Goal: Task Accomplishment & Management: Complete application form

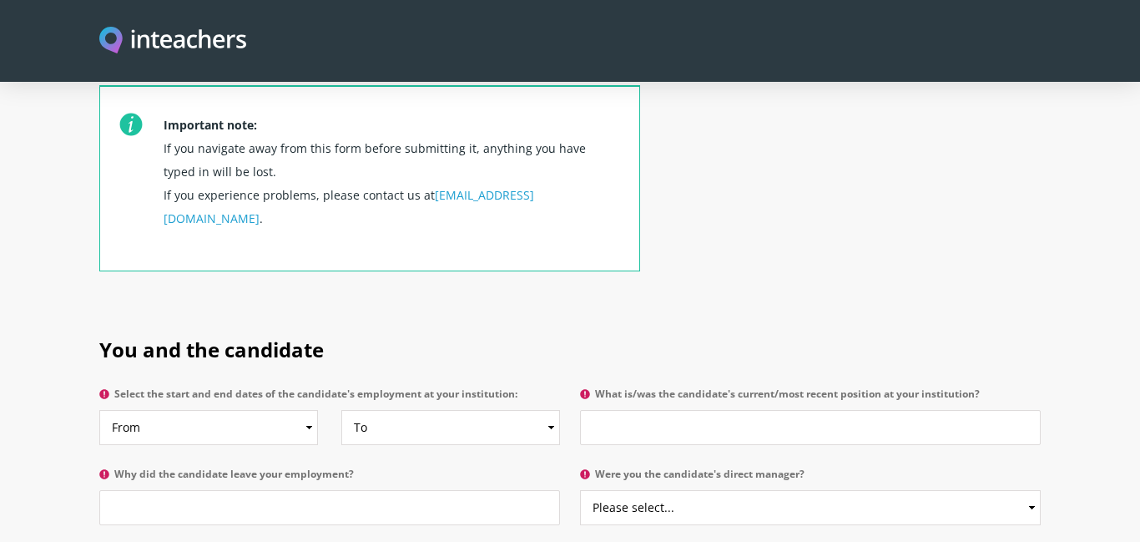
scroll to position [605, 0]
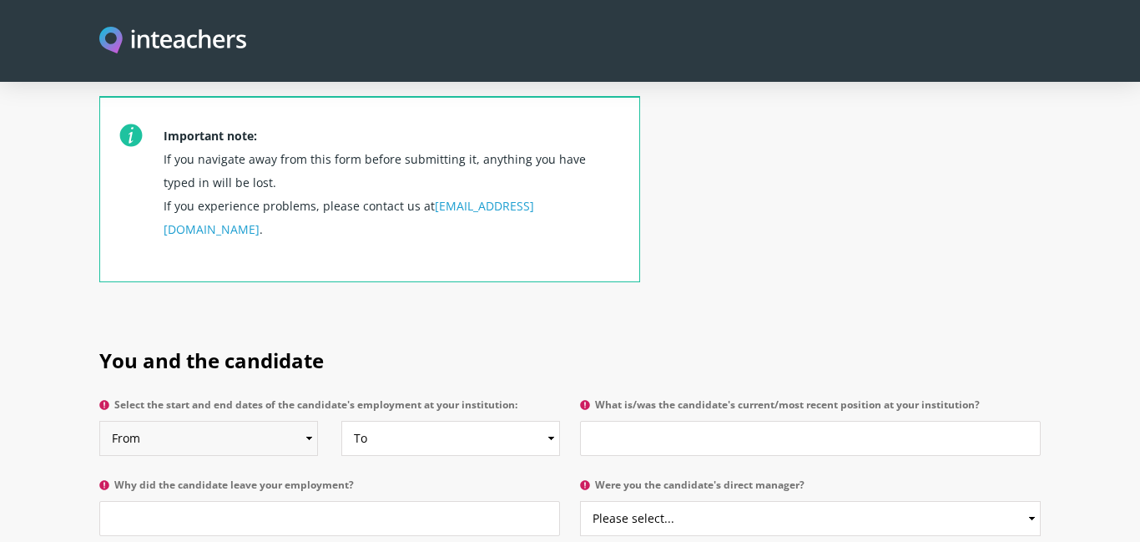
click at [243, 421] on select "From 2025 2024 2023 2022 2021 2020 2019 2018 2017 2016 2015 2014 2013 2012 2011…" at bounding box center [208, 438] width 219 height 35
click at [99, 421] on select "From 2025 2024 2023 2022 2021 2020 2019 2018 2017 2016 2015 2014 2013 2012 2011…" at bounding box center [208, 438] width 219 height 35
click at [234, 421] on select "From 2025 2024 2023 2022 2021 2020 2019 2018 2017 2016 2015 2014 2013 2012 2011…" at bounding box center [208, 438] width 219 height 35
select select "2024"
click at [99, 421] on select "From 2025 2024 2023 2022 2021 2020 2019 2018 2017 2016 2015 2014 2013 2012 2011…" at bounding box center [208, 438] width 219 height 35
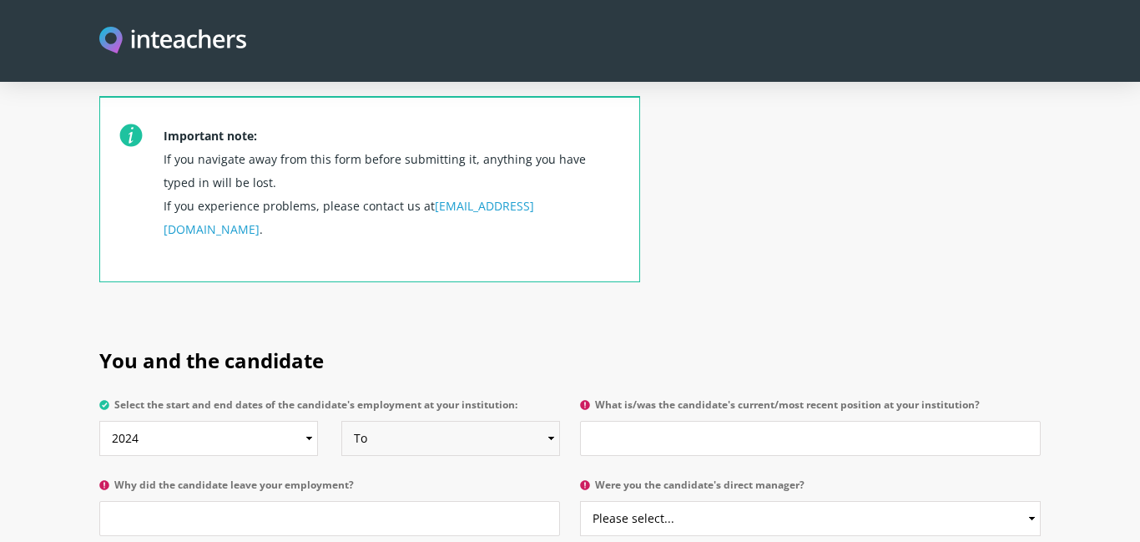
click at [491, 421] on select "To Currently 2025 2024 2023 2022 2021 2020 2019 2018 2017 2016 2015 2014 2013 2…" at bounding box center [450, 438] width 219 height 35
select select
click at [341, 421] on select "To Currently 2025 2024 2023 2022 2021 2020 2019 2018 2017 2016 2015 2014 2013 2…" at bounding box center [450, 438] width 219 height 35
click at [673, 421] on input "What is/was the candidate's current/most recent position at your institution?" at bounding box center [810, 438] width 461 height 35
type input "Grade 2 and Grade 3 teacher"
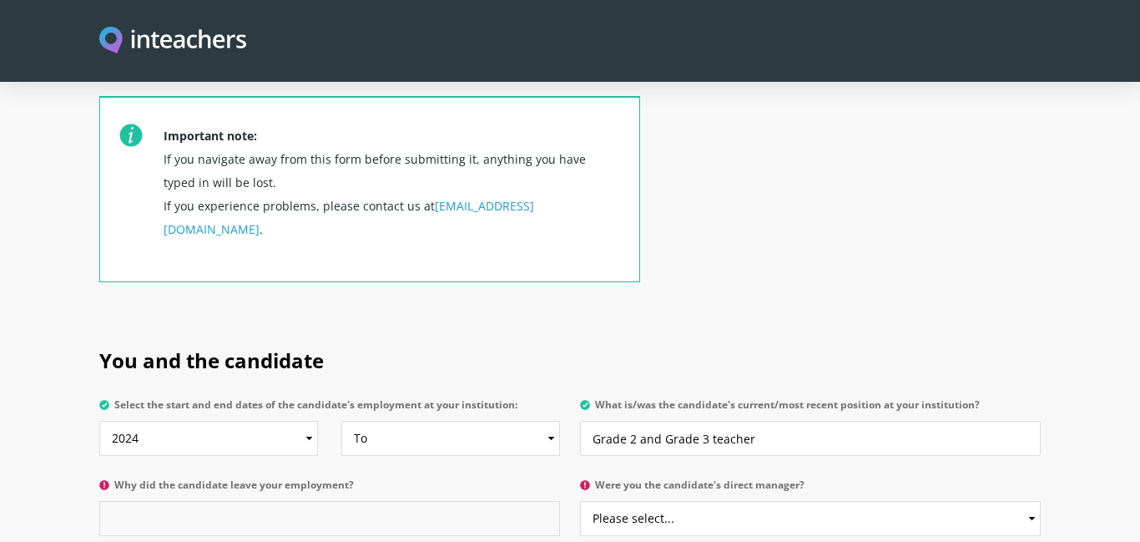
click at [443, 501] on input "Why did the candidate leave your employment?" at bounding box center [329, 518] width 461 height 35
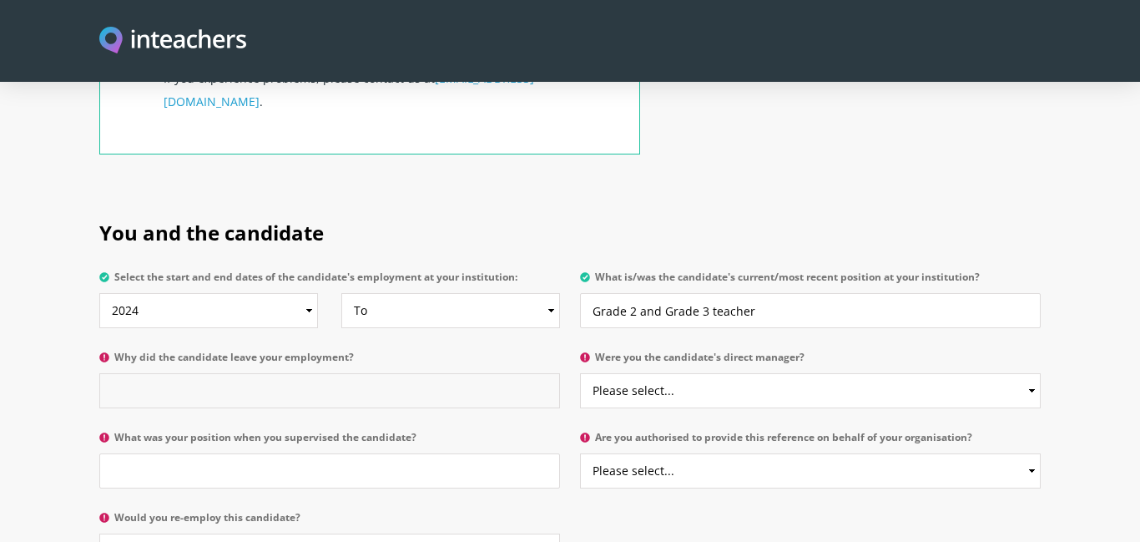
scroll to position [737, 0]
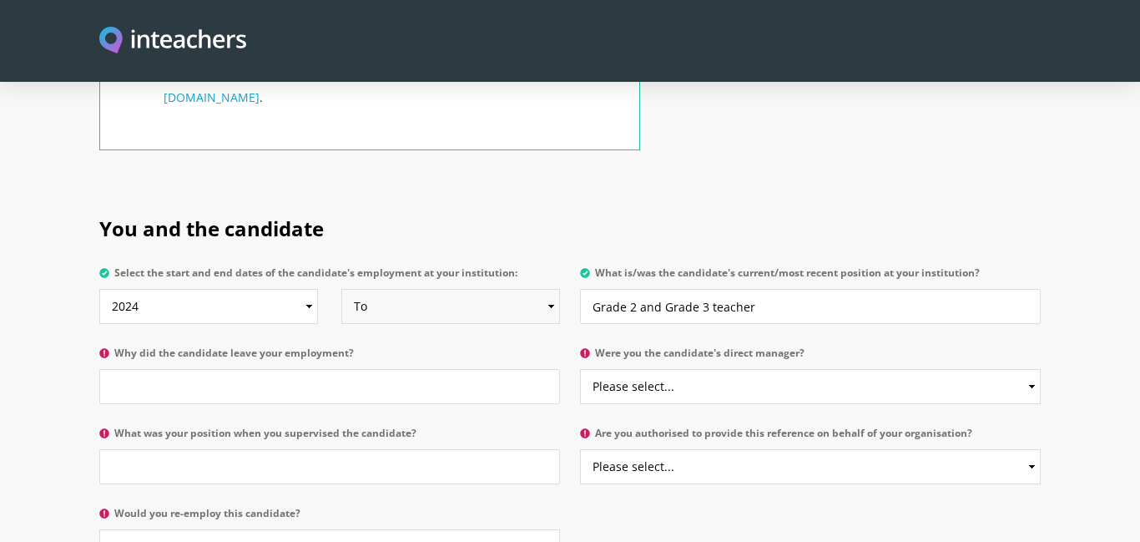
click at [469, 289] on select "To Currently 2025 2024 2023 2022 2021 2020 2019 2018 2017 2016 2015 2014 2013 2…" at bounding box center [450, 306] width 219 height 35
click at [406, 369] on input "Why did the candidate leave your employment?" at bounding box center [329, 386] width 461 height 35
click at [485, 289] on select "To Currently 2025 2024 2023 2022 2021 2020 2019 2018 2017 2016 2015 2014 2013 2…" at bounding box center [450, 306] width 219 height 35
select select "2025"
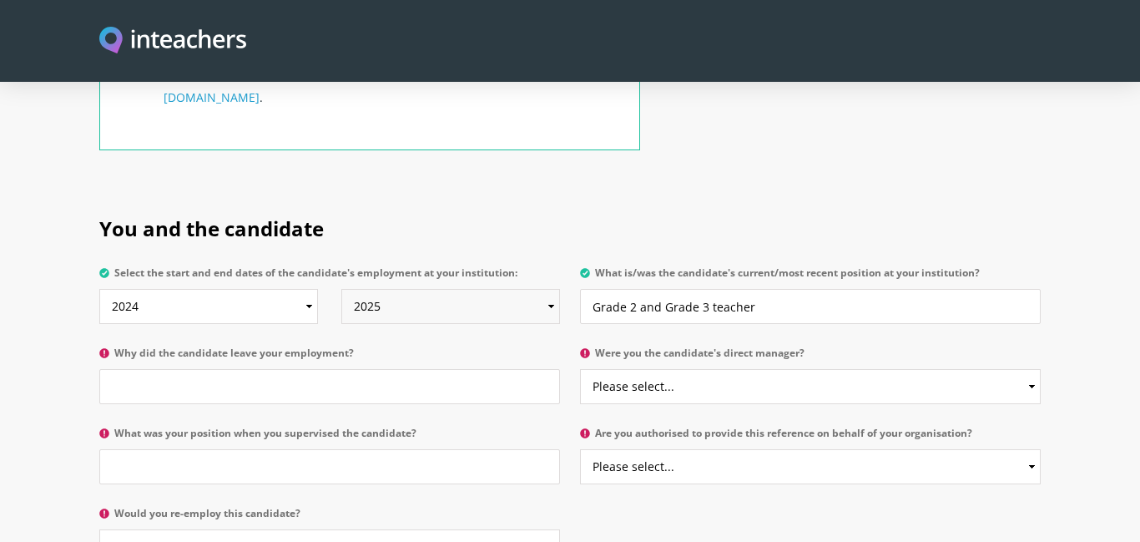
click at [341, 289] on select "To Currently 2025 2024 2023 2022 2021 2020 2019 2018 2017 2016 2015 2014 2013 2…" at bounding box center [450, 306] width 219 height 35
click at [300, 369] on input "Why did the candidate leave your employment?" at bounding box center [329, 386] width 461 height 35
type input "C"
type input "Her contract at [GEOGRAPHIC_DATA] is completed [DATE]."
click at [265, 449] on input "What was your position when you supervised the candidate?" at bounding box center [329, 466] width 461 height 35
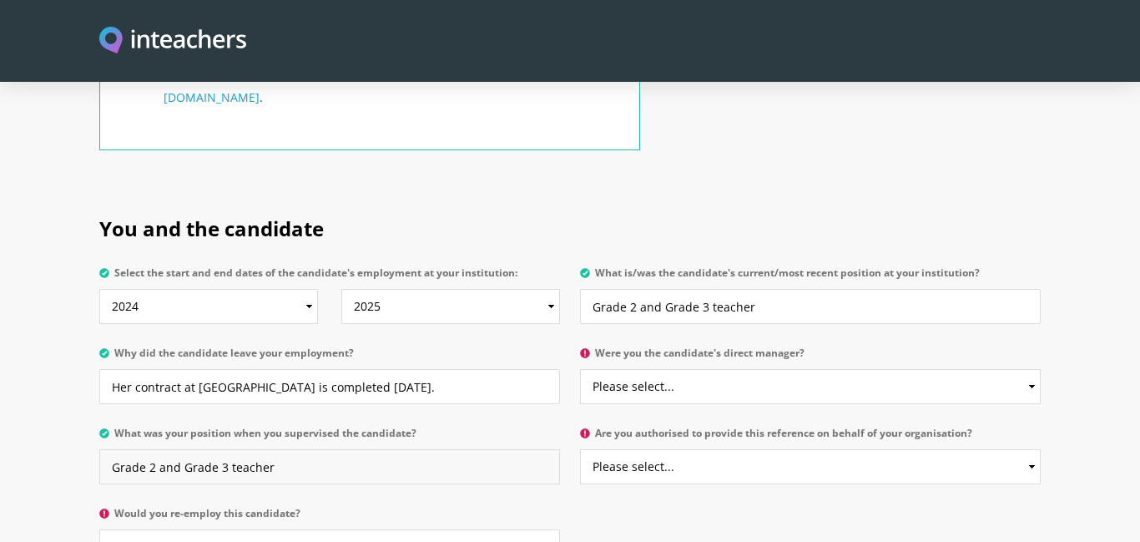
type input "Grade 2 and Grade 3 teacher"
click at [303, 529] on select "Please select... Yes No" at bounding box center [329, 546] width 461 height 35
select select "Yes"
click at [99, 529] on select "Please select... Yes No" at bounding box center [329, 546] width 461 height 35
click at [899, 369] on select "Please select... Yes No" at bounding box center [810, 386] width 461 height 35
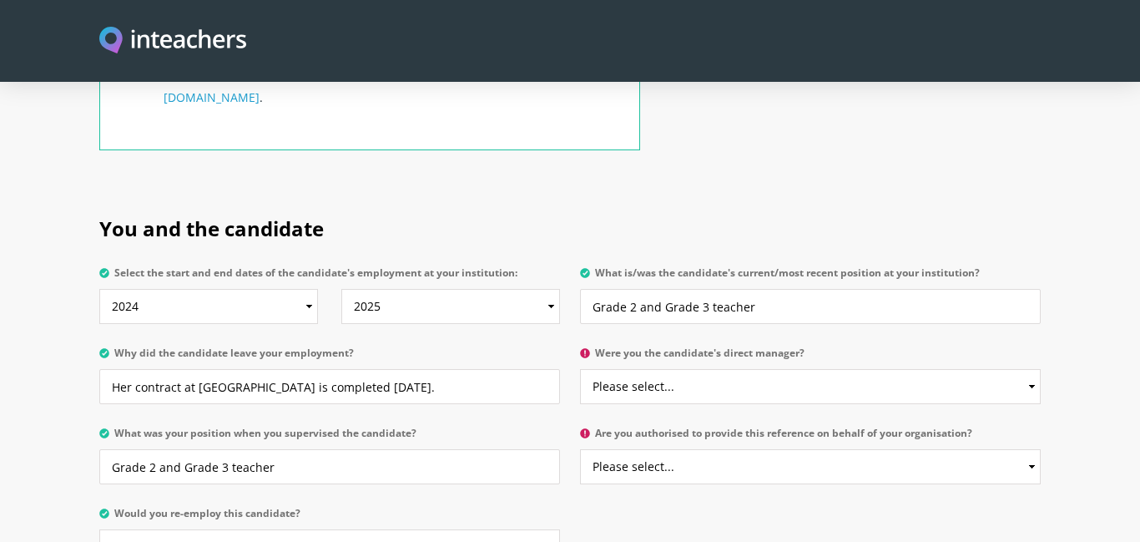
click at [859, 502] on div "You and the candidate Select the start and end dates of the candidate's employm…" at bounding box center [569, 385] width 961 height 391
click at [863, 449] on select "Please select... Yes No" at bounding box center [810, 466] width 461 height 35
click at [859, 369] on select "Please select... Yes No" at bounding box center [810, 386] width 461 height 35
click at [793, 449] on select "Please select... Yes No" at bounding box center [810, 466] width 461 height 35
click at [1081, 412] on section "You and the candidate Select the start and end dates of the candidate's employm…" at bounding box center [570, 385] width 1140 height 391
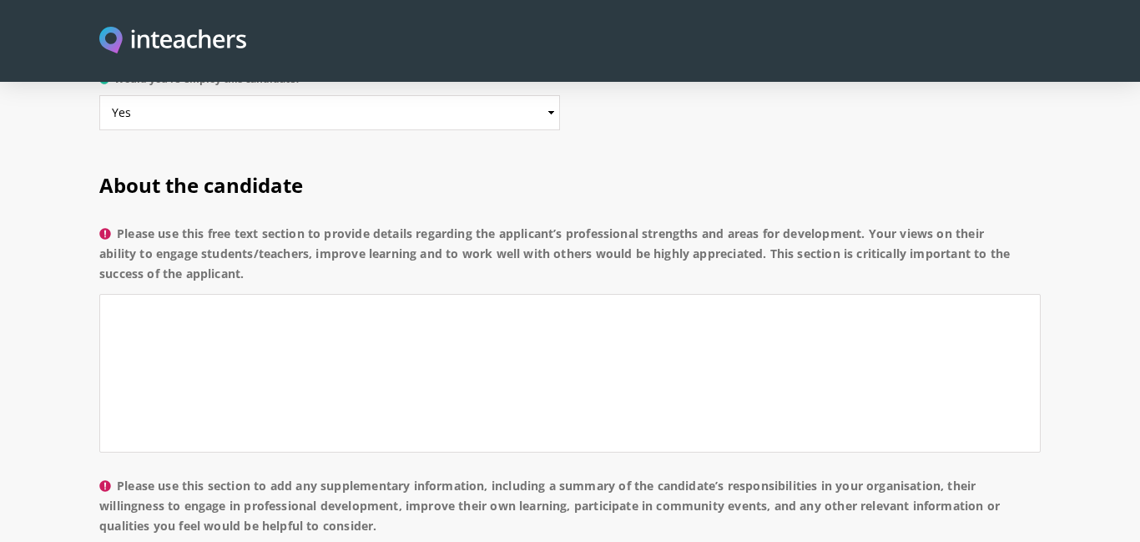
scroll to position [1166, 0]
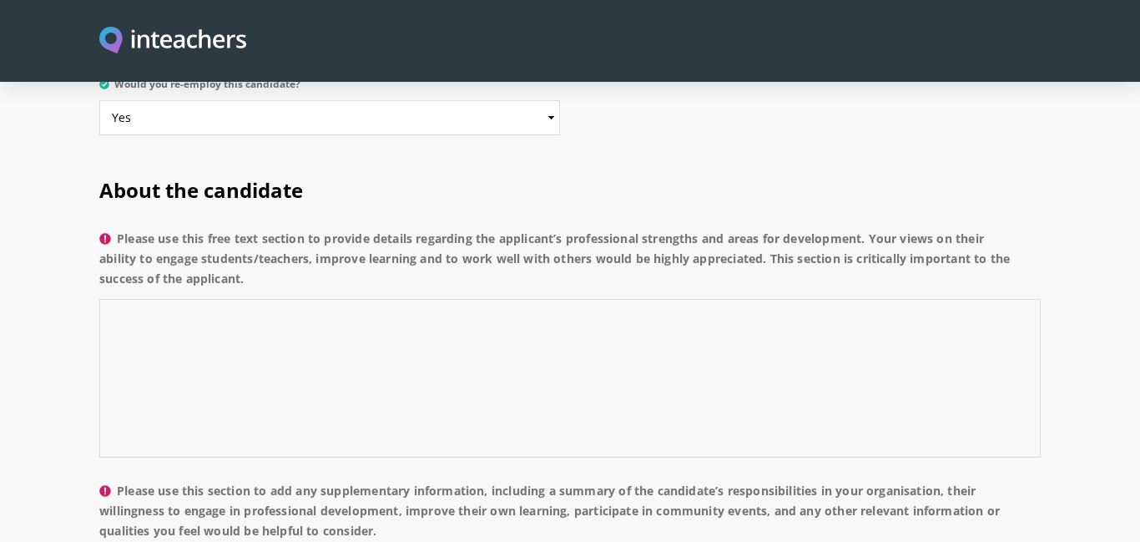
click at [660, 299] on textarea "Please use this free text section to provide details regarding the applicant’s …" at bounding box center [569, 378] width 941 height 159
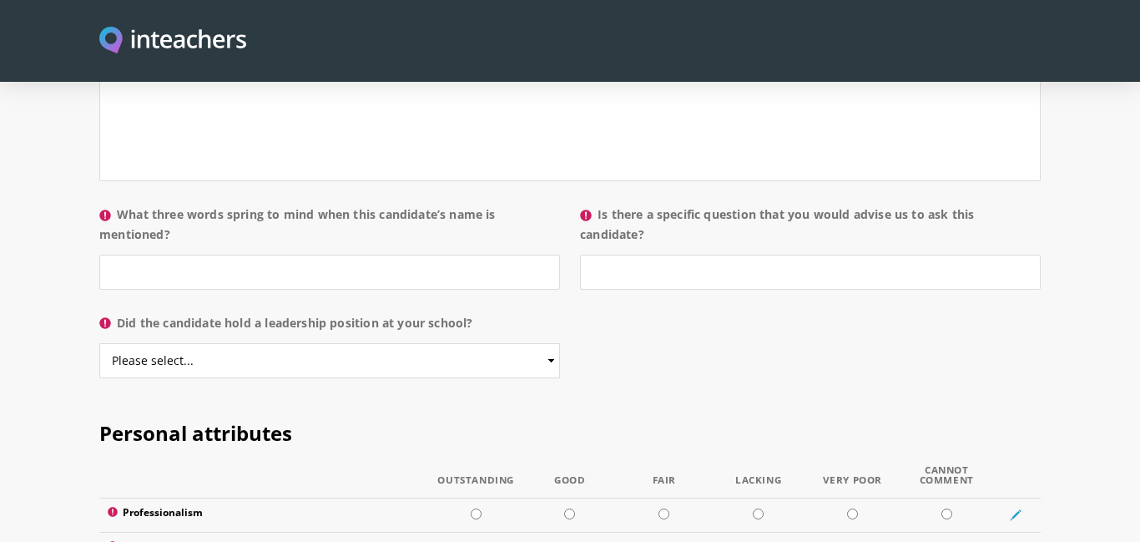
scroll to position [1696, 0]
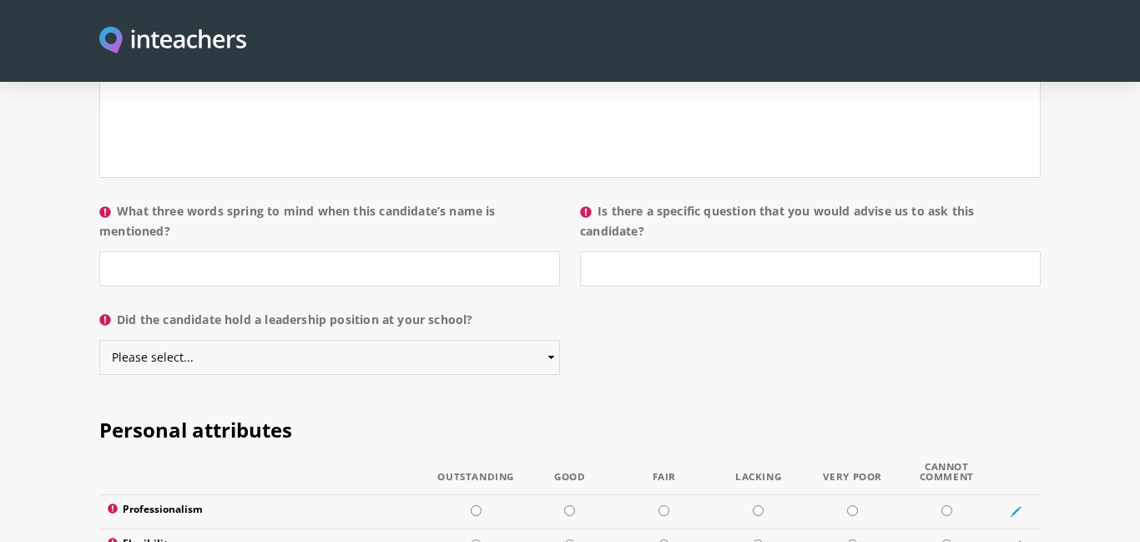
click at [386, 340] on select "Please select... Yes No" at bounding box center [329, 357] width 461 height 35
select select "No"
click at [99, 340] on select "Please select... Yes No" at bounding box center [329, 357] width 461 height 35
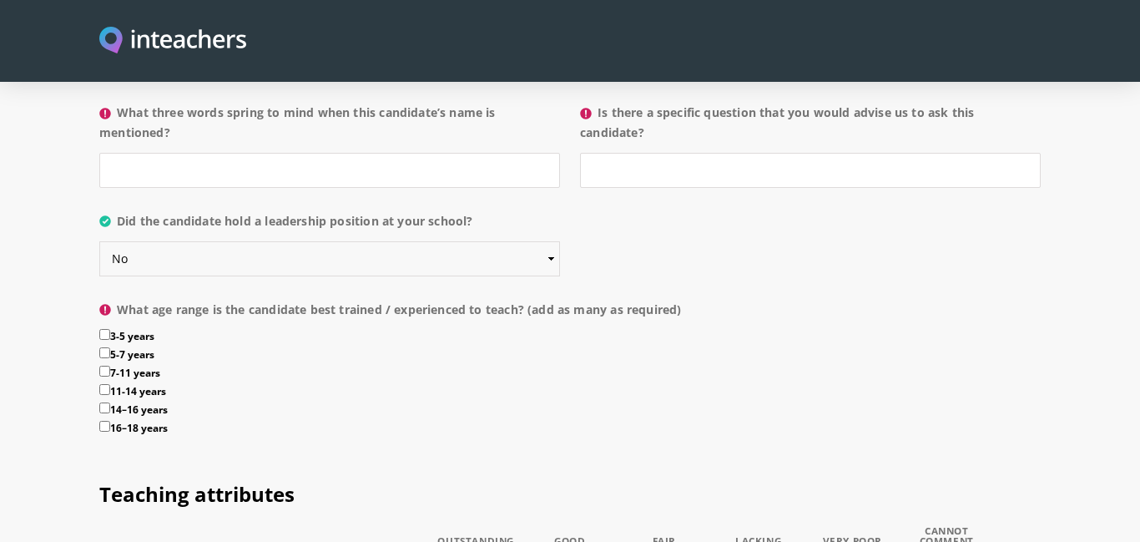
scroll to position [1797, 0]
click at [103, 364] on input "7-11 years" at bounding box center [104, 369] width 11 height 11
checkbox input "true"
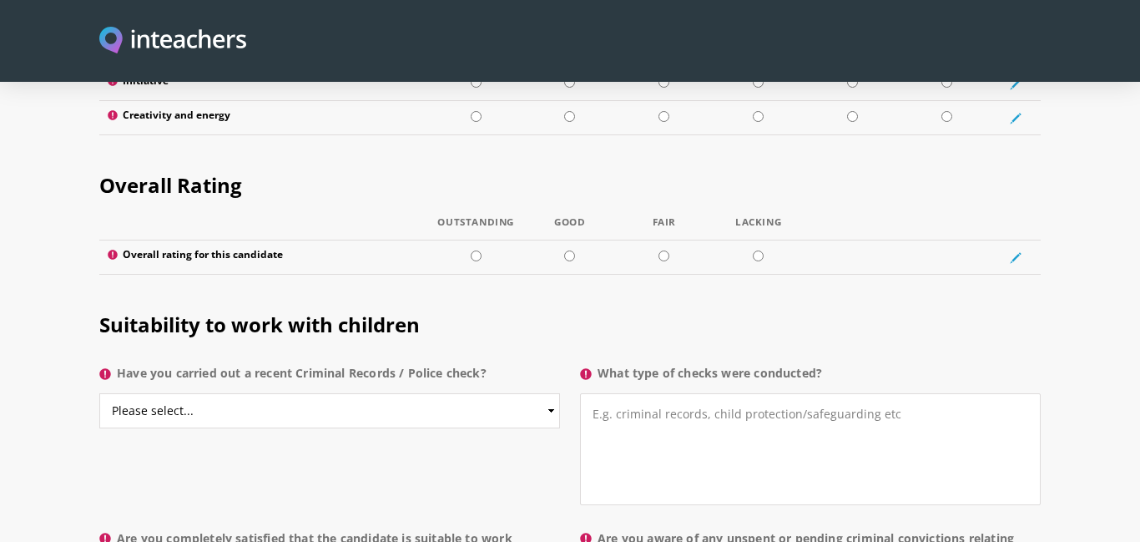
scroll to position [3088, 0]
click at [506, 391] on select "Please select... Yes No Do not know" at bounding box center [329, 408] width 461 height 35
click at [532, 301] on h2 "Suitability to work with children" at bounding box center [569, 320] width 941 height 70
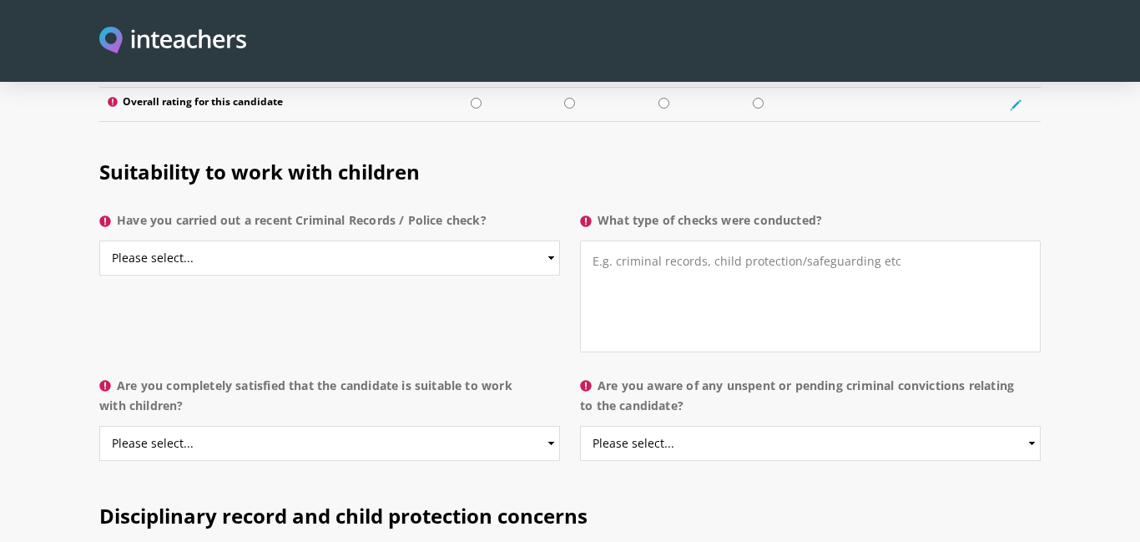
scroll to position [3241, 0]
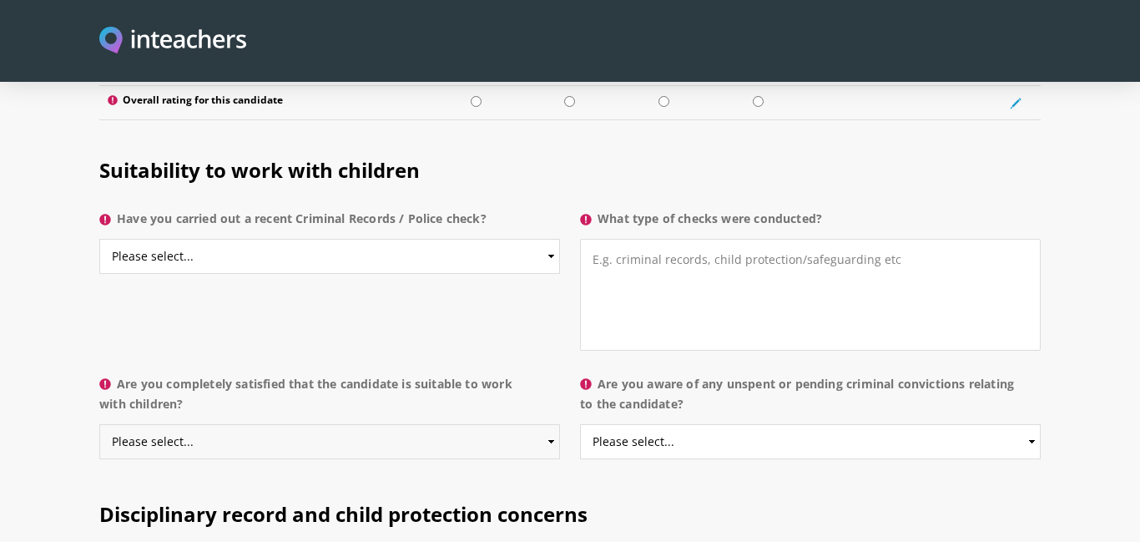
click at [506, 424] on select "Please select... Yes No Do not know" at bounding box center [329, 441] width 461 height 35
select select "Yes"
click at [99, 424] on select "Please select... Yes No Do not know" at bounding box center [329, 441] width 461 height 35
click at [784, 424] on select "Please select... Yes No Do not know" at bounding box center [810, 441] width 461 height 35
select select "No"
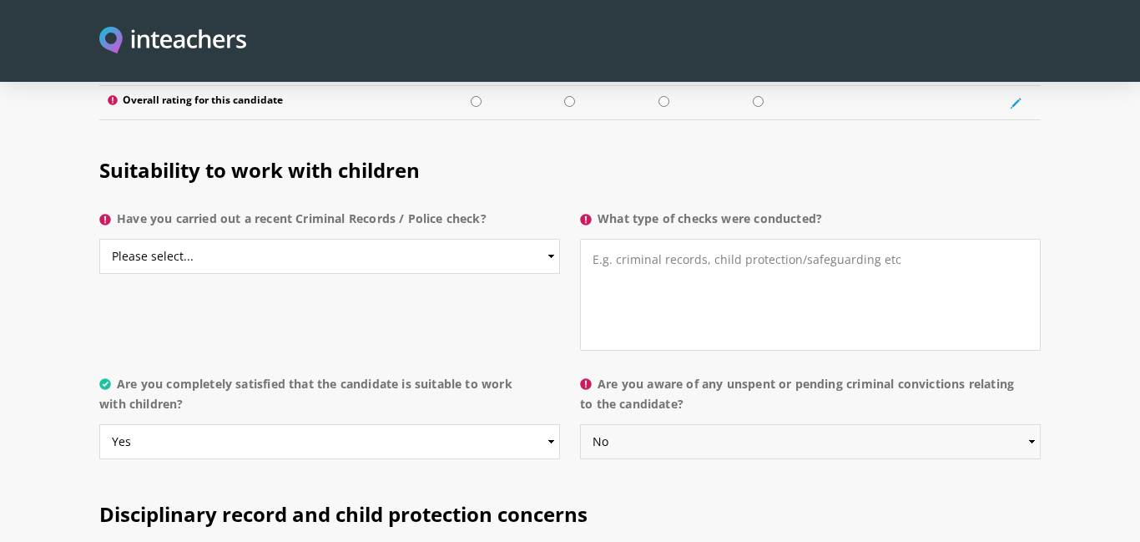
click at [580, 424] on select "Please select... Yes No Do not know" at bounding box center [810, 441] width 461 height 35
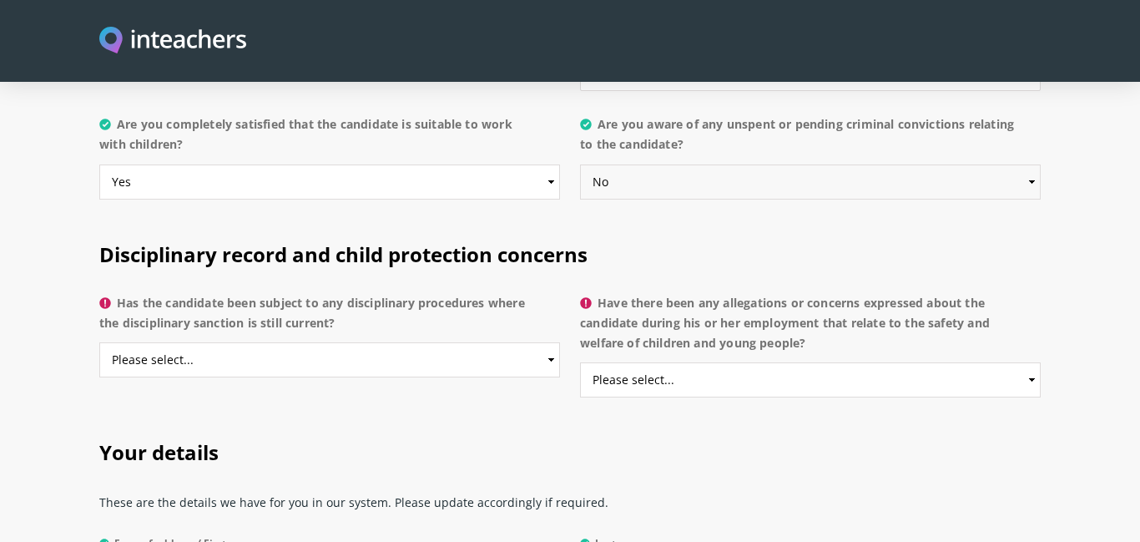
scroll to position [3502, 0]
click at [489, 340] on select "Please select... Yes No Do not know" at bounding box center [329, 357] width 461 height 35
select select "No"
click at [99, 340] on select "Please select... Yes No Do not know" at bounding box center [329, 357] width 461 height 35
click at [757, 360] on select "Please select... Yes No Do not know" at bounding box center [810, 377] width 461 height 35
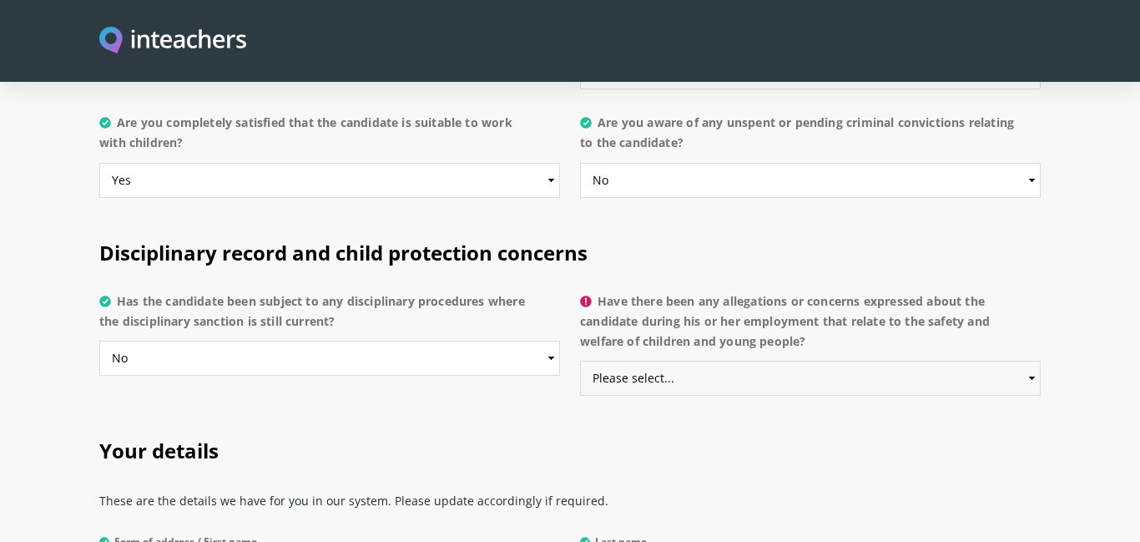
select select "No"
click at [580, 360] on select "Please select... Yes No Do not know" at bounding box center [810, 377] width 461 height 35
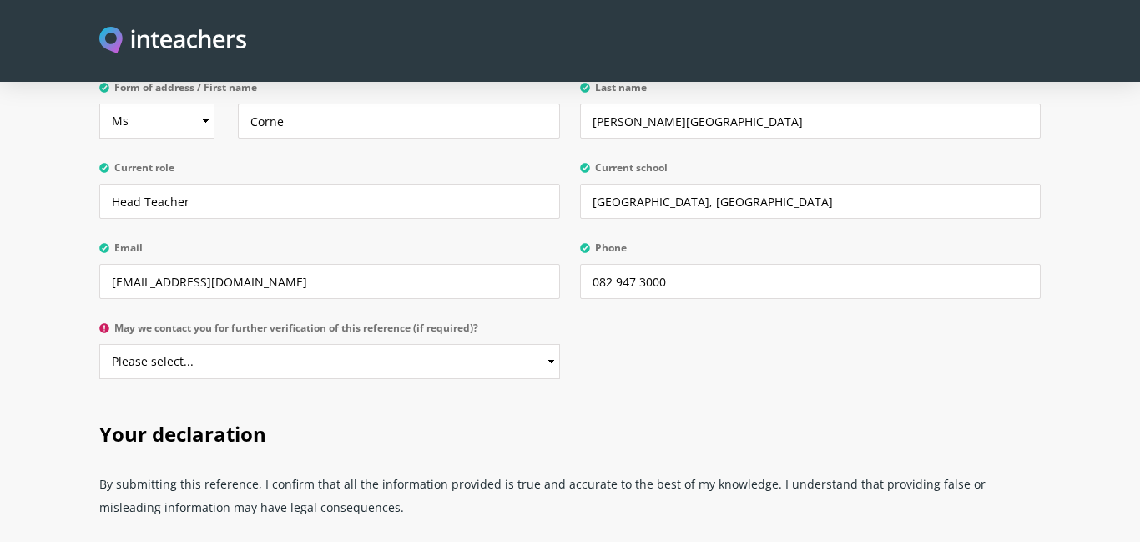
scroll to position [3957, 0]
click at [347, 343] on select "Please select... Yes No" at bounding box center [329, 360] width 461 height 35
select select "Yes"
click at [99, 343] on select "Please select... Yes No" at bounding box center [329, 360] width 461 height 35
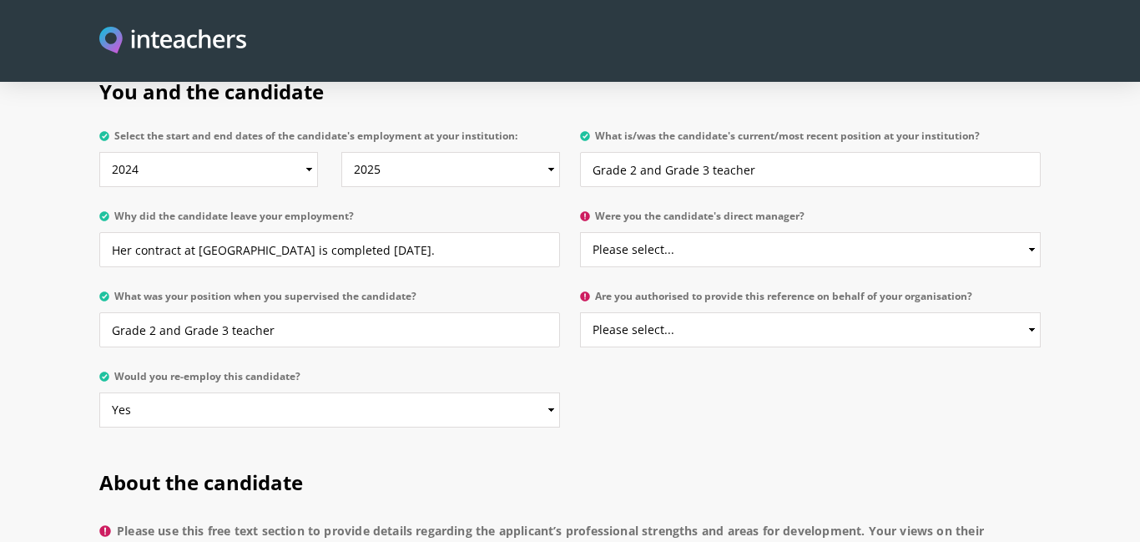
scroll to position [874, 0]
click at [790, 231] on select "Please select... Yes No" at bounding box center [810, 248] width 461 height 35
select select "No"
click at [580, 231] on select "Please select... Yes No" at bounding box center [810, 248] width 461 height 35
click at [727, 311] on select "Please select... Yes No" at bounding box center [810, 328] width 461 height 35
